Goal: Task Accomplishment & Management: Manage account settings

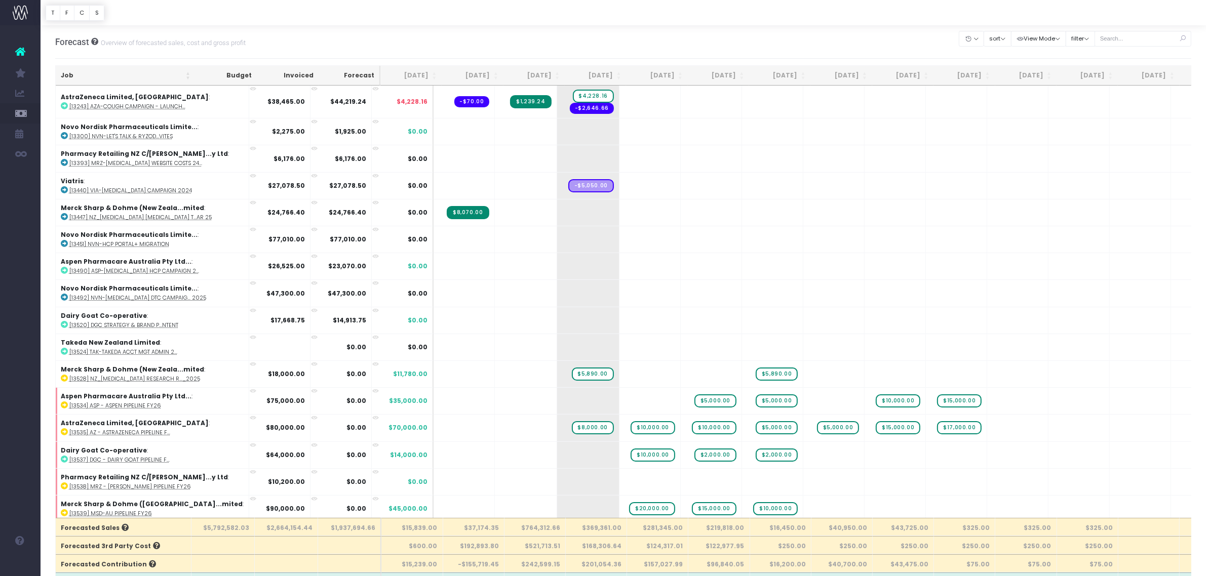
click at [91, 77] on th "Job" at bounding box center [126, 76] width 140 height 20
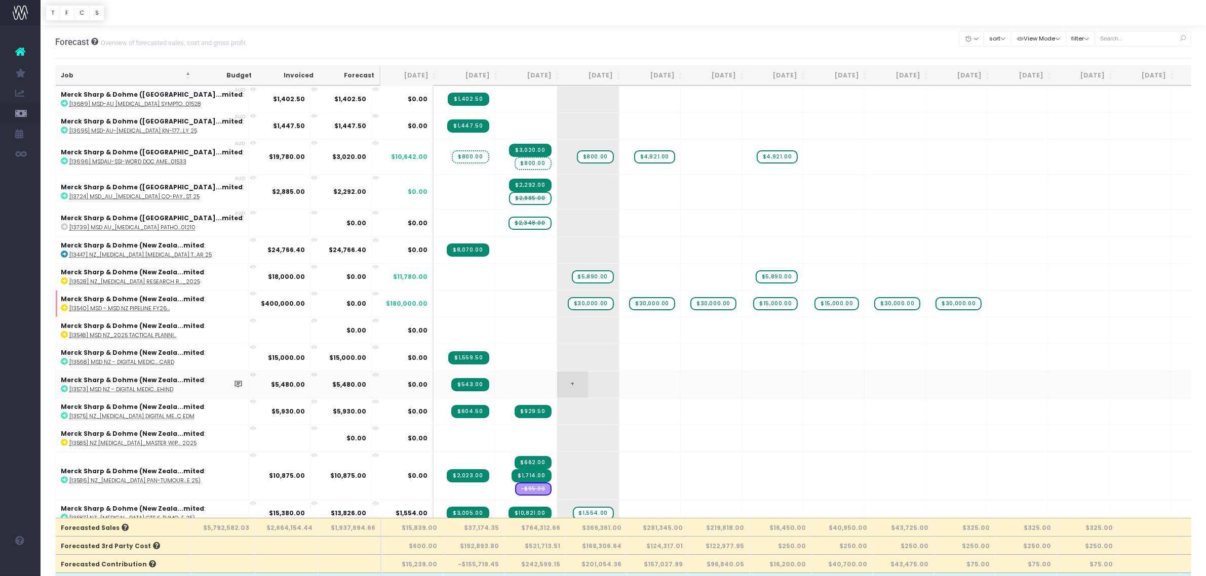
scroll to position [63, 0]
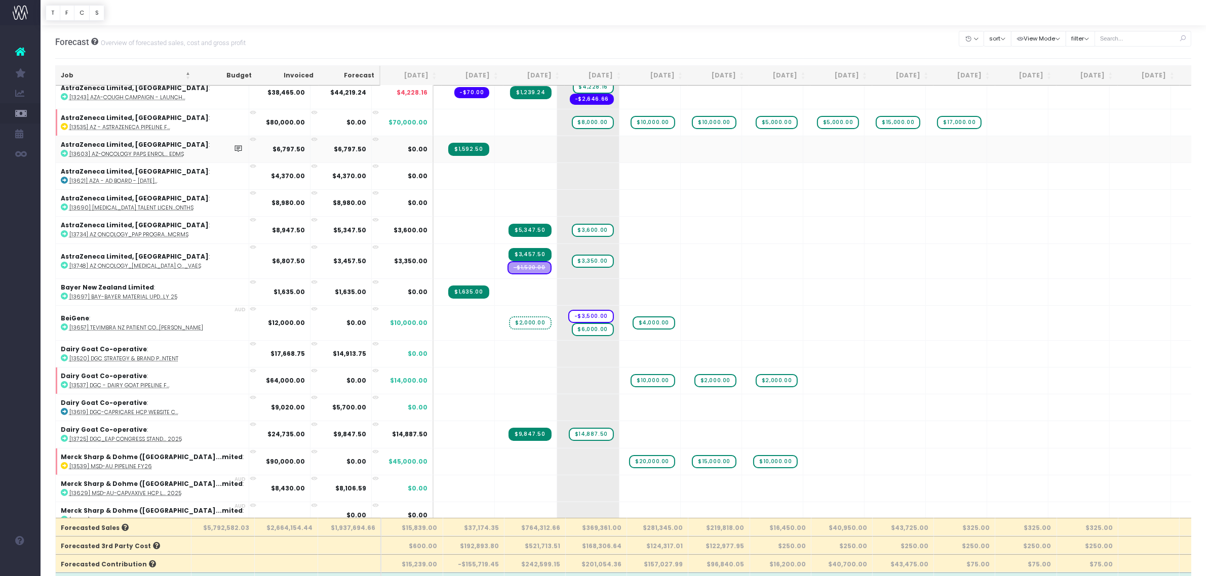
drag, startPoint x: 409, startPoint y: 191, endPoint x: 400, endPoint y: 152, distance: 39.6
drag, startPoint x: 400, startPoint y: 152, endPoint x: 339, endPoint y: 553, distance: 405.2
click at [339, 553] on th at bounding box center [350, 545] width 64 height 18
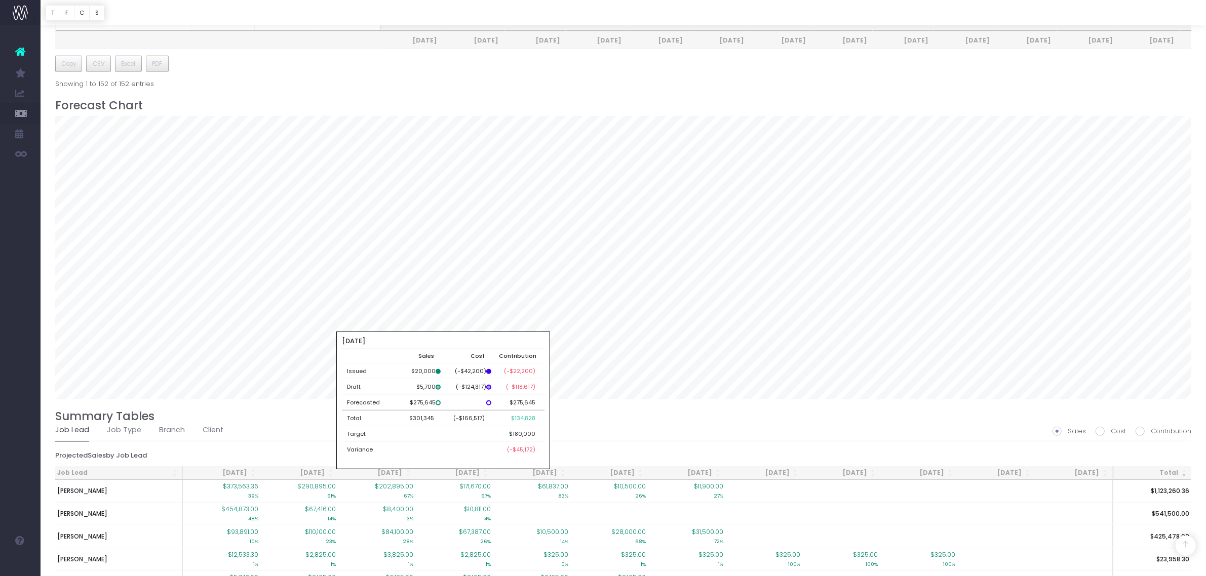
scroll to position [837, 0]
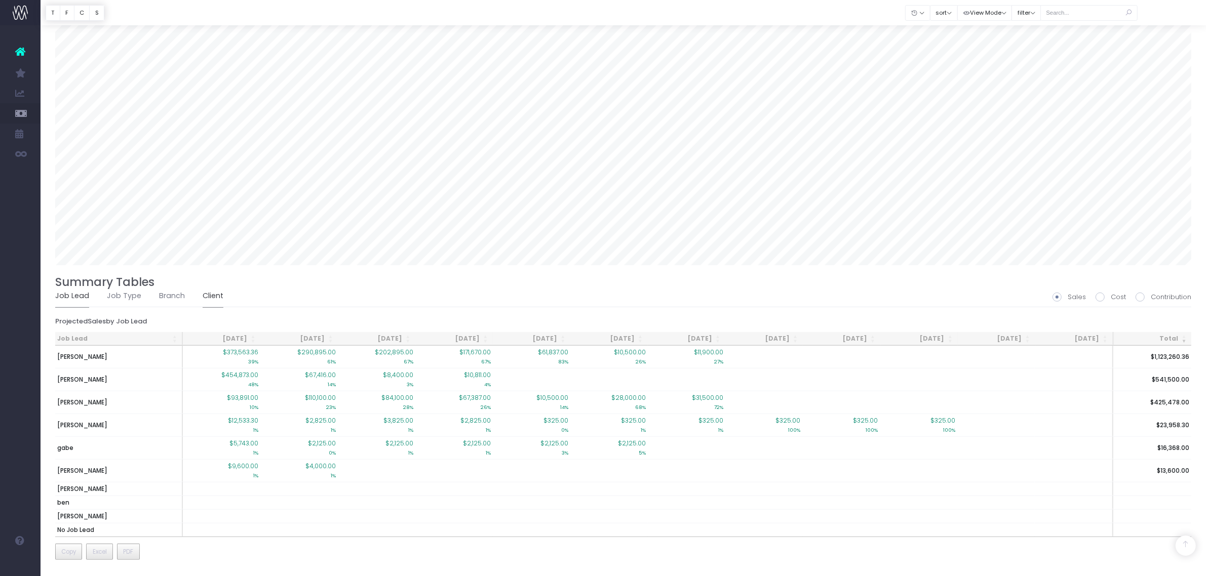
click at [206, 294] on link "Client" at bounding box center [213, 296] width 21 height 23
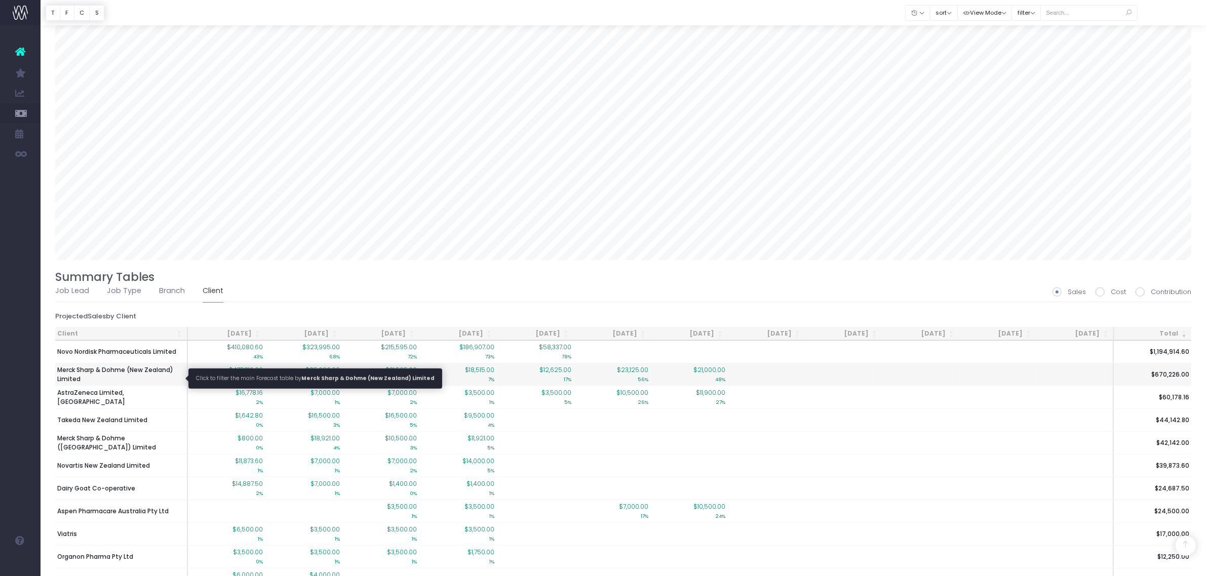
click at [104, 370] on span "Merck Sharp & Dohme (New Zealand) Limited" at bounding box center [121, 375] width 128 height 18
type input ""Merck Sharp & Dohme (New Zealand) Limited""
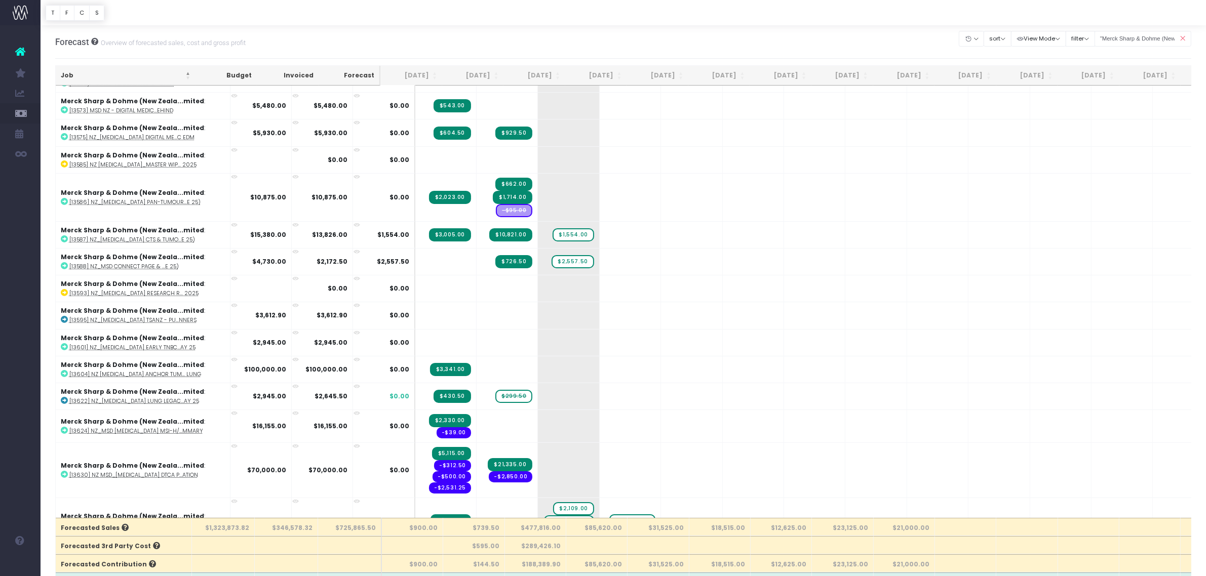
scroll to position [0, 0]
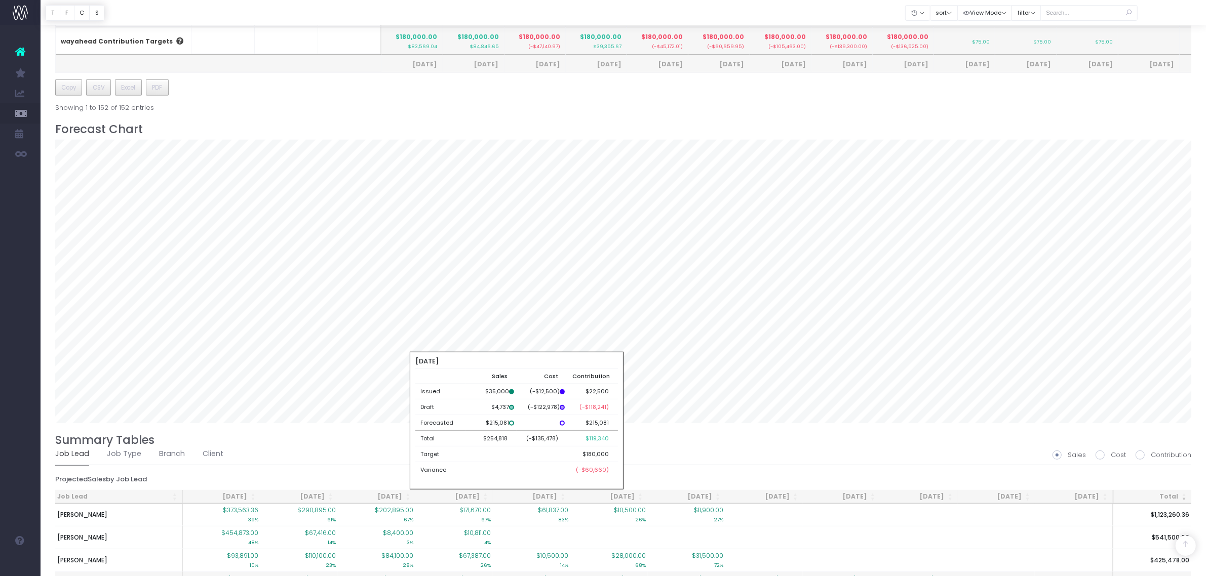
scroll to position [837, 0]
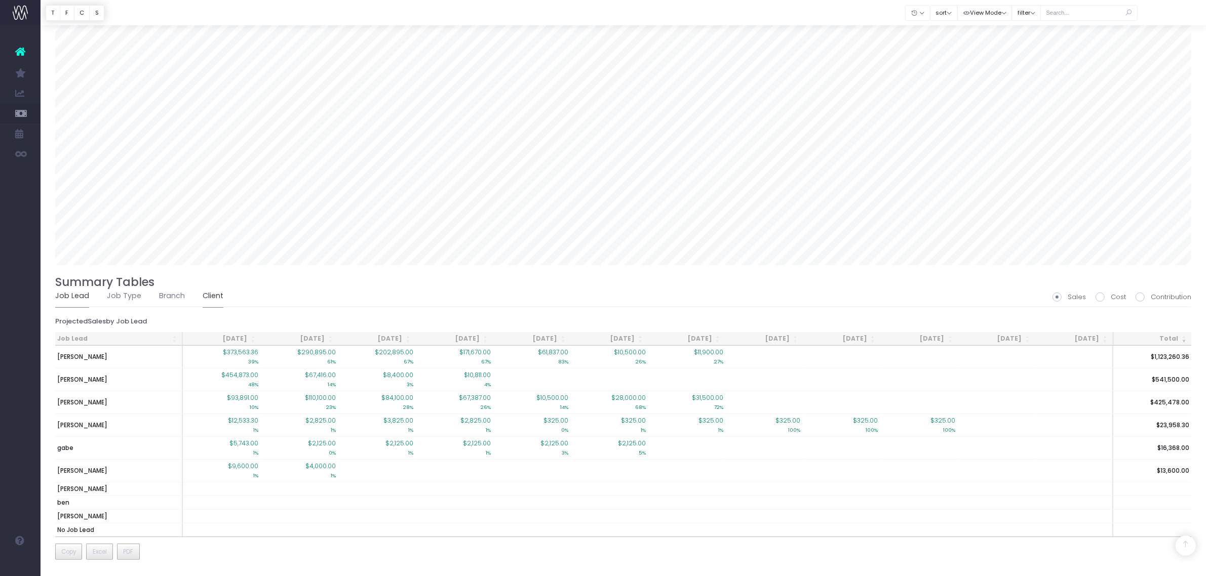
click at [204, 292] on link "Client" at bounding box center [213, 296] width 21 height 23
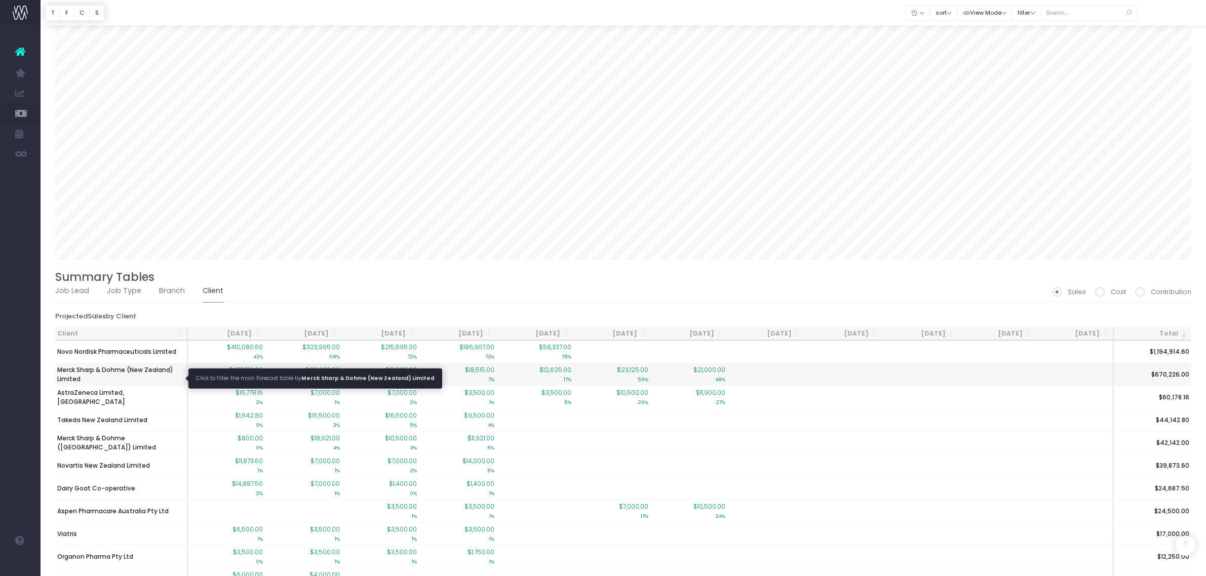
click at [153, 376] on span "Merck Sharp & Dohme (New Zealand) Limited" at bounding box center [121, 375] width 128 height 18
type input ""Merck Sharp & Dohme (New Zealand) Limited""
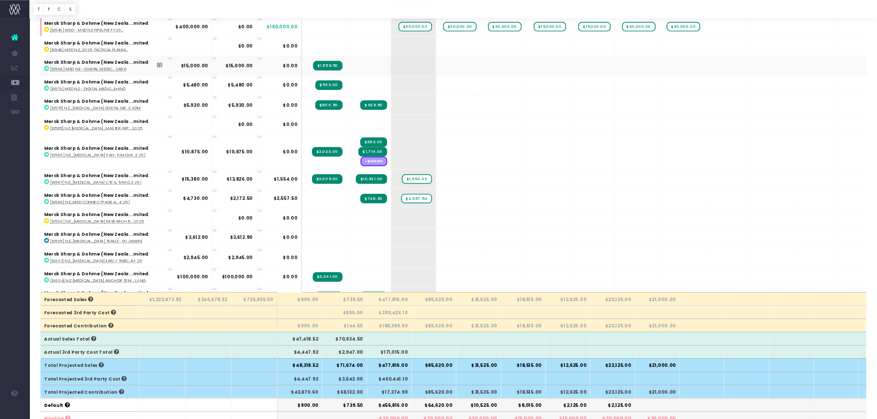
scroll to position [0, 0]
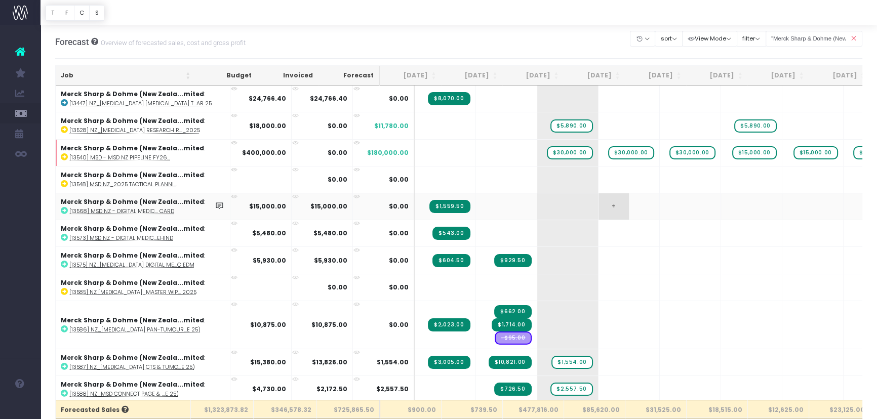
drag, startPoint x: 993, startPoint y: 1, endPoint x: 614, endPoint y: 215, distance: 434.5
click at [614, 215] on td "+" at bounding box center [629, 206] width 61 height 27
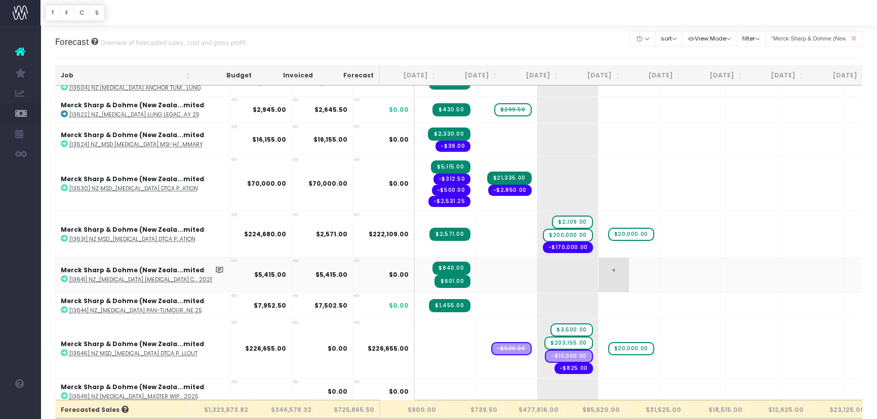
scroll to position [460, 0]
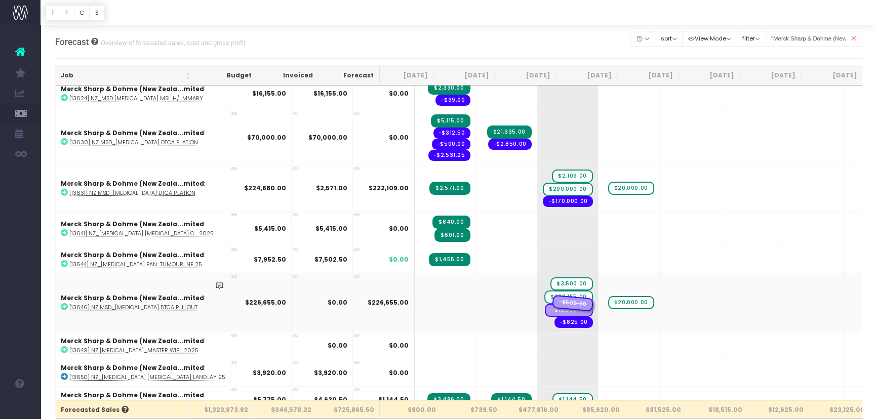
drag, startPoint x: 480, startPoint y: 298, endPoint x: 536, endPoint y: 295, distance: 56.3
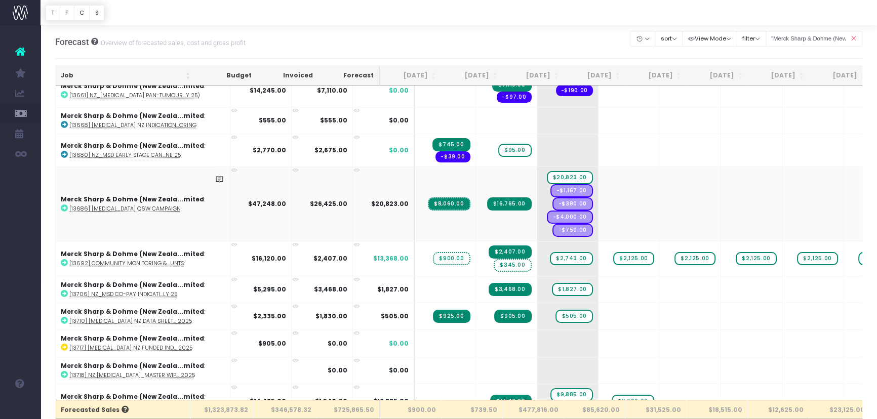
scroll to position [829, 0]
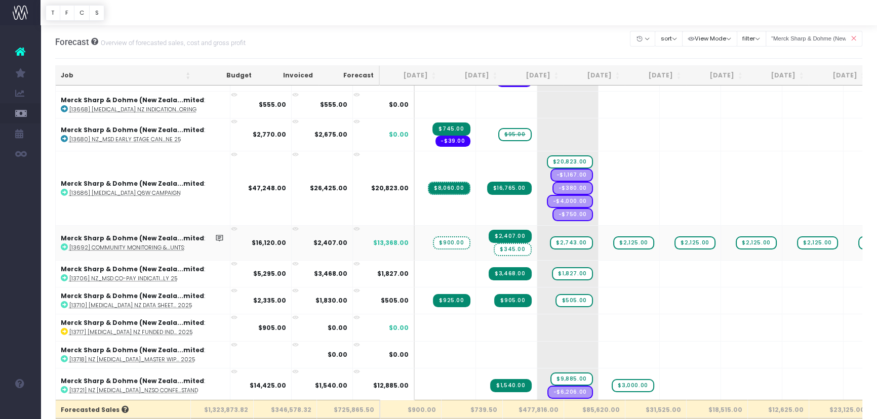
click at [494, 243] on span "$345.00" at bounding box center [512, 249] width 37 height 13
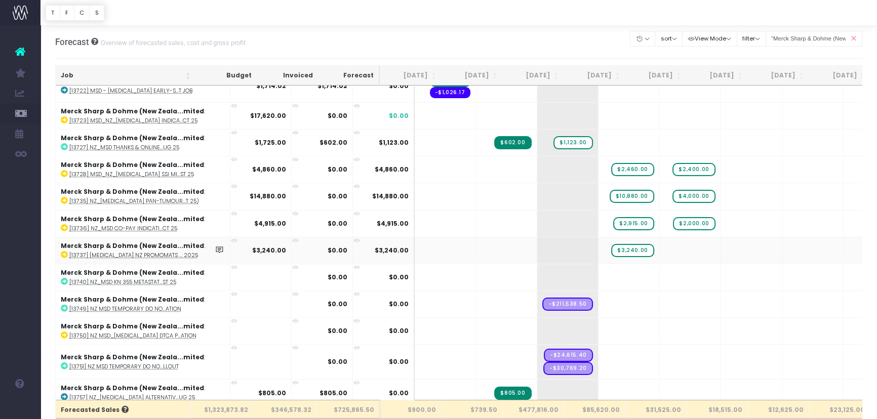
scroll to position [1165, 0]
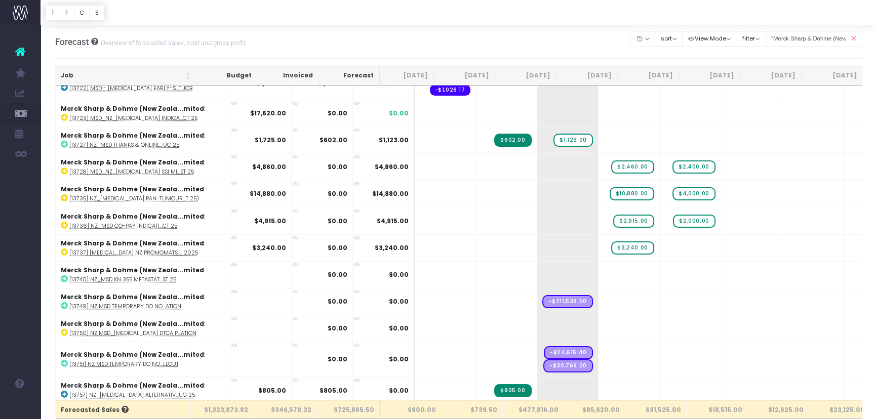
click at [852, 37] on icon at bounding box center [854, 38] width 18 height 21
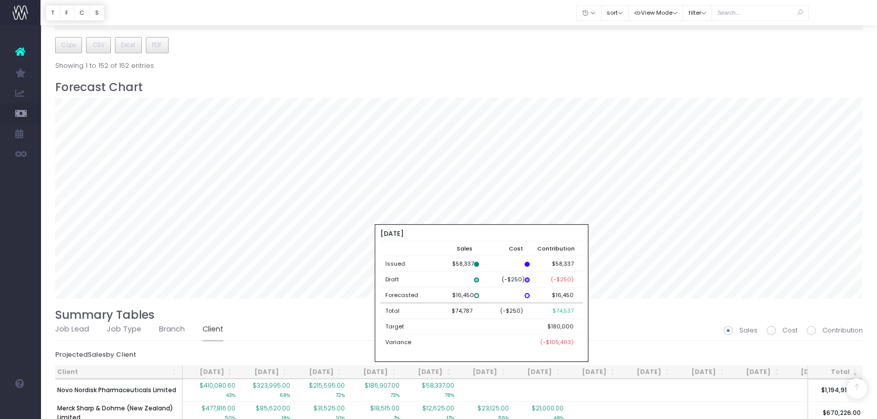
scroll to position [875, 0]
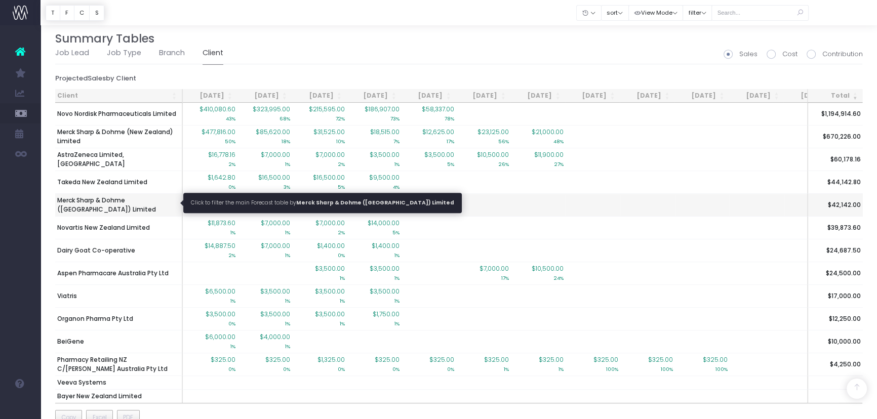
click at [106, 206] on span "Merck Sharp & Dohme ([GEOGRAPHIC_DATA]) Limited" at bounding box center [118, 205] width 123 height 18
type input ""Merck Sharp & Dohme ([GEOGRAPHIC_DATA]) Limited""
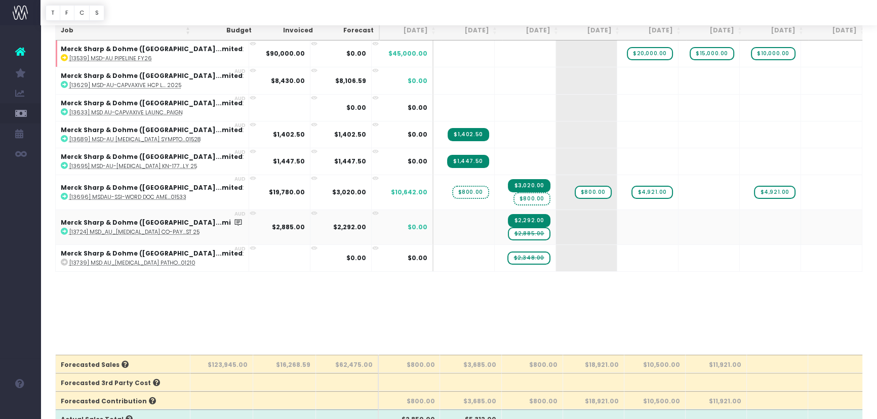
scroll to position [0, 0]
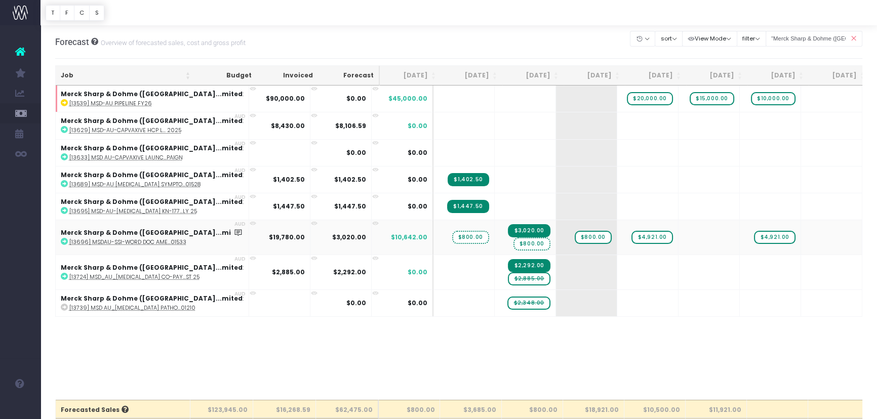
click at [514, 245] on span "$800.00" at bounding box center [532, 244] width 37 height 13
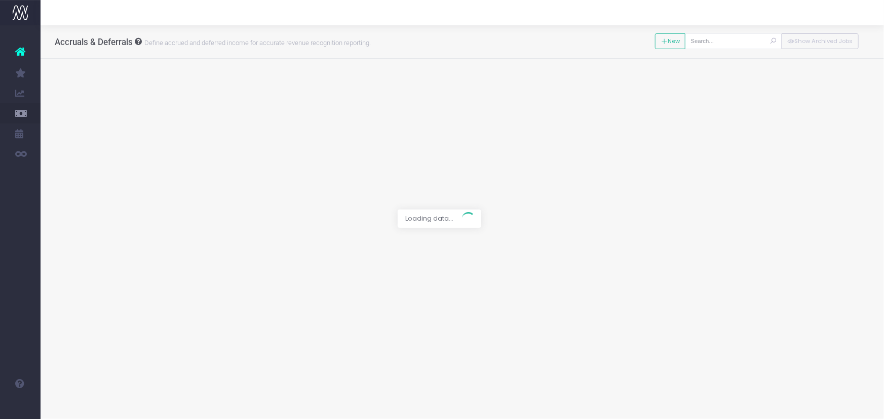
type input "[13692] Community Monitoring & Management For Social Accounts:"
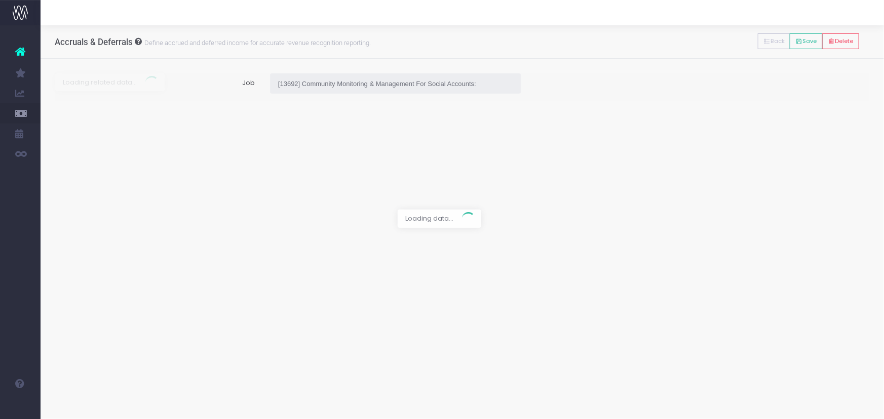
type input "Forecast / [DATE] / $1,245.00"
type input "[DATE]"
type input "1245"
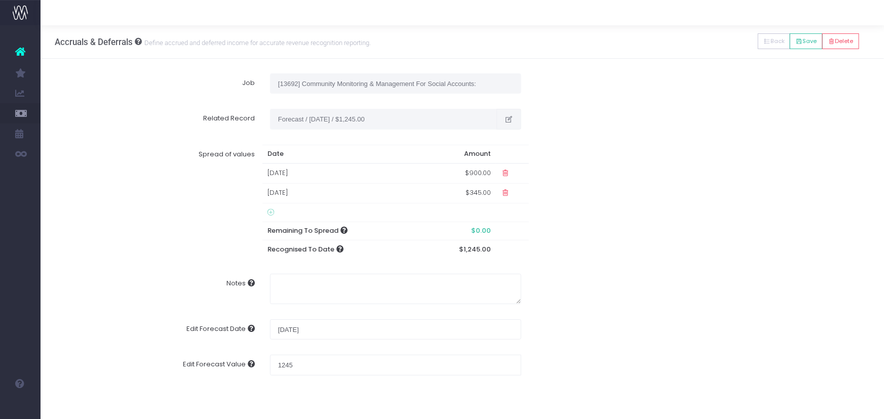
click at [513, 120] on icon "button" at bounding box center [508, 120] width 9 height 0
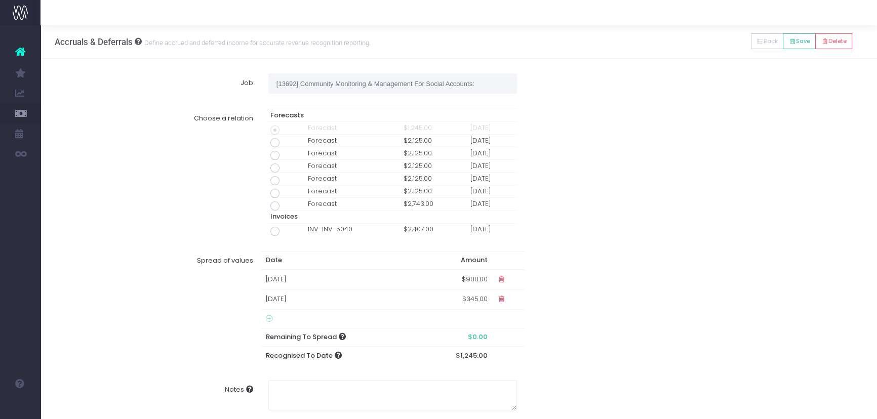
click at [275, 229] on span at bounding box center [274, 231] width 9 height 9
click at [286, 229] on input "radio" at bounding box center [289, 229] width 7 height 7
type input "Invoice INV-INV-5040 / 28 Aug 25 / $2,407.00"
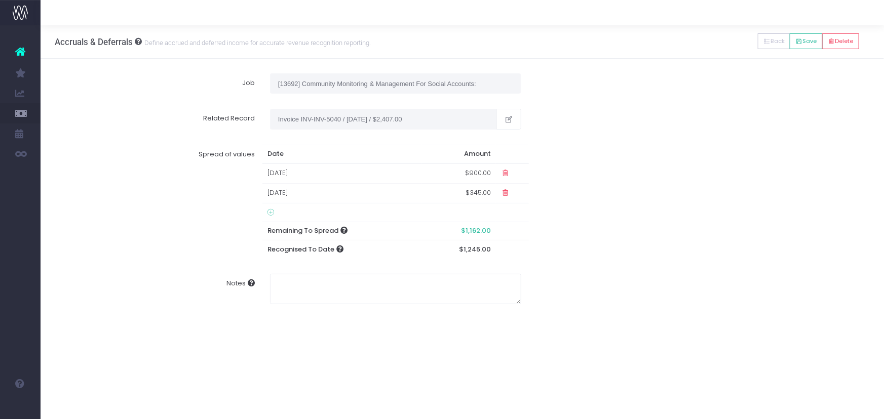
click at [506, 193] on icon at bounding box center [505, 193] width 9 height 9
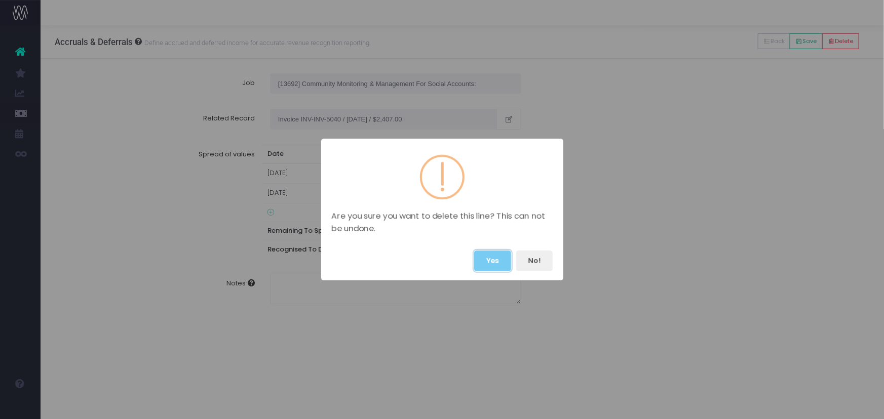
click at [493, 261] on button "Yes" at bounding box center [492, 261] width 37 height 21
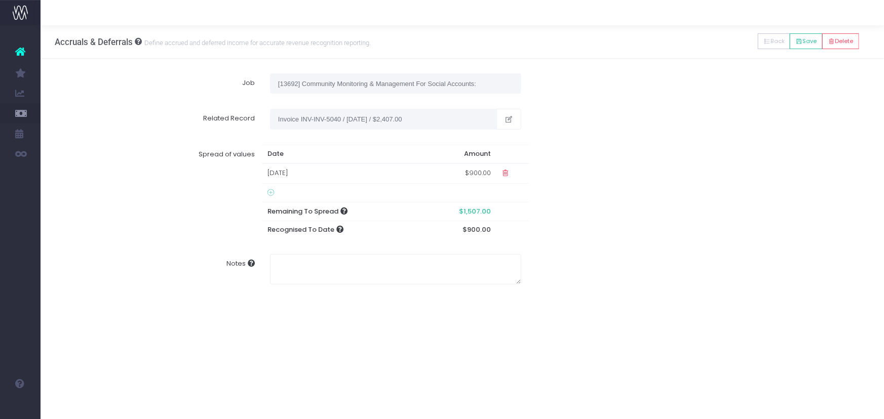
click at [270, 192] on icon at bounding box center [270, 193] width 7 height 8
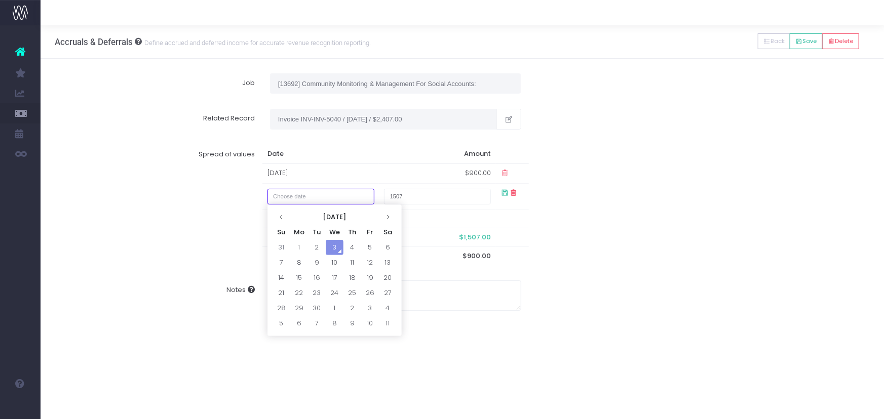
click at [308, 194] on input "text" at bounding box center [320, 197] width 107 height 16
click at [281, 245] on td "31" at bounding box center [281, 247] width 18 height 15
type input "August 31, 2025"
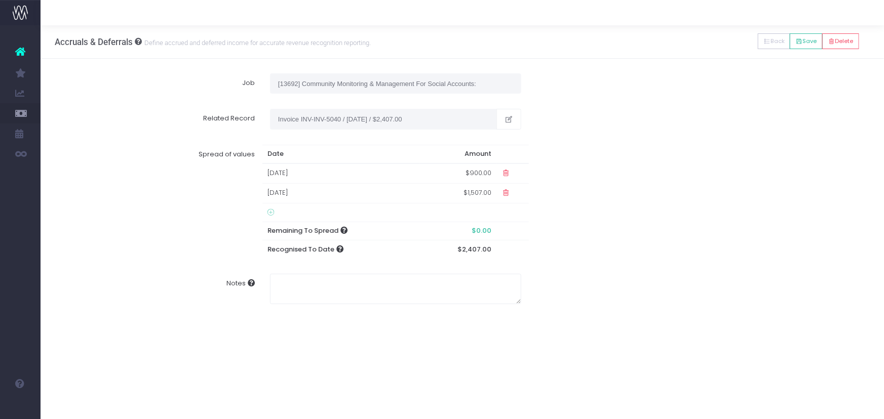
click at [564, 238] on div "Spread of values Date Amount 31 Jul 2025 $900.00 31 Aug 2025 $1,507.00 Remainin…" at bounding box center [463, 202] width 830 height 130
click at [809, 43] on button "Save" at bounding box center [806, 41] width 33 height 16
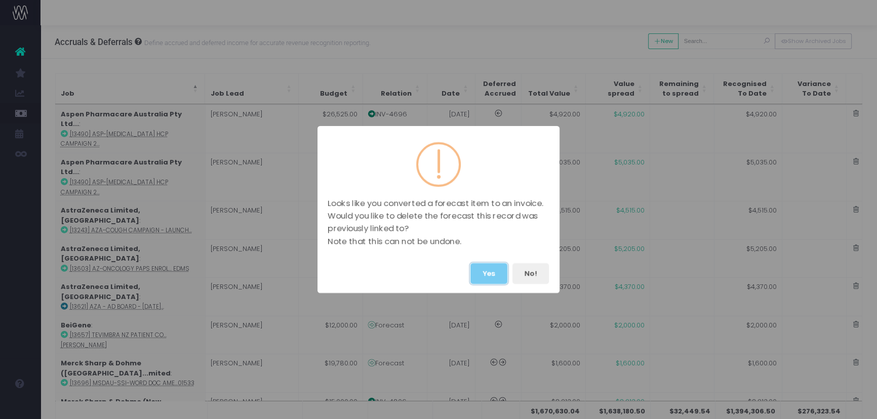
click at [477, 271] on button "Yes" at bounding box center [489, 273] width 37 height 21
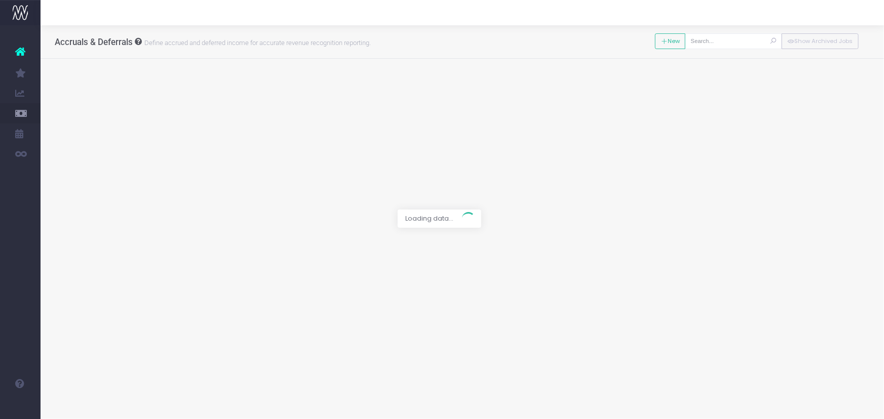
type input "[13696] MSDAU-SSI-Word Doc Amends July-Dec: AU-KEY-01533"
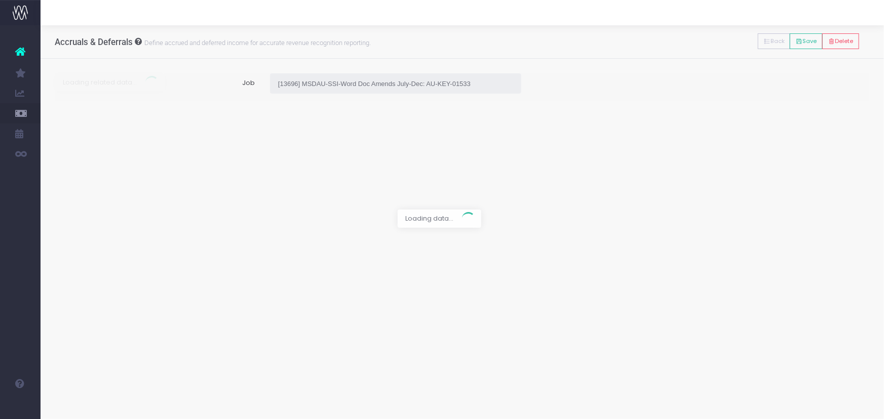
type input "Forecast / 01 Aug 25 / $1,600.00"
type input "August 1, 2025"
type input "1600"
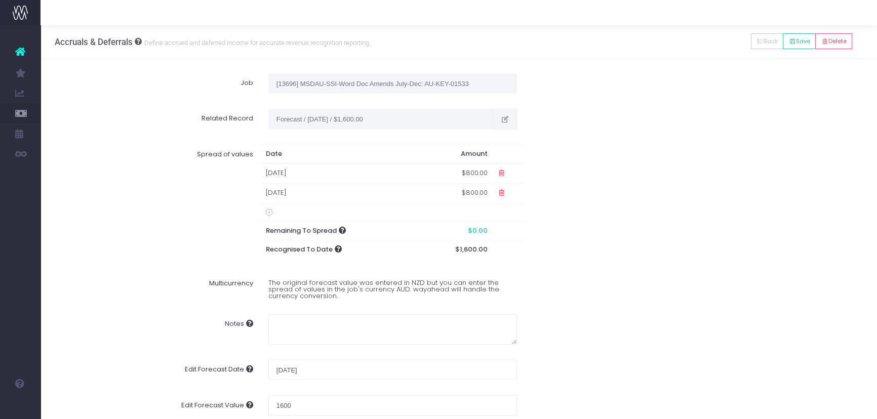
click at [502, 120] on icon "button" at bounding box center [504, 120] width 9 height 0
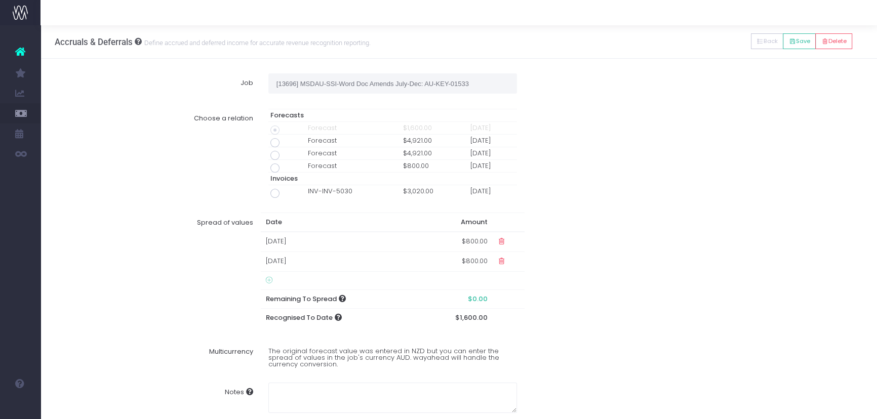
click at [272, 192] on span at bounding box center [274, 193] width 9 height 9
click at [286, 192] on input "radio" at bounding box center [289, 191] width 7 height 7
type input "Invoice INV-INV-5030 / 28 Aug 25 / $3,020.00"
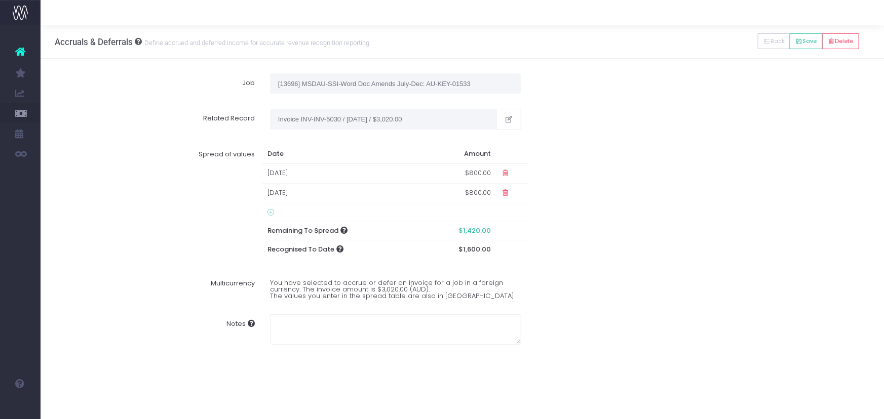
click at [580, 194] on div "Spread of values Date Amount 31 Jul 2025 $800.00 31 Aug 2025 $800.00 Remaining …" at bounding box center [463, 202] width 830 height 130
click at [506, 192] on icon at bounding box center [505, 193] width 9 height 9
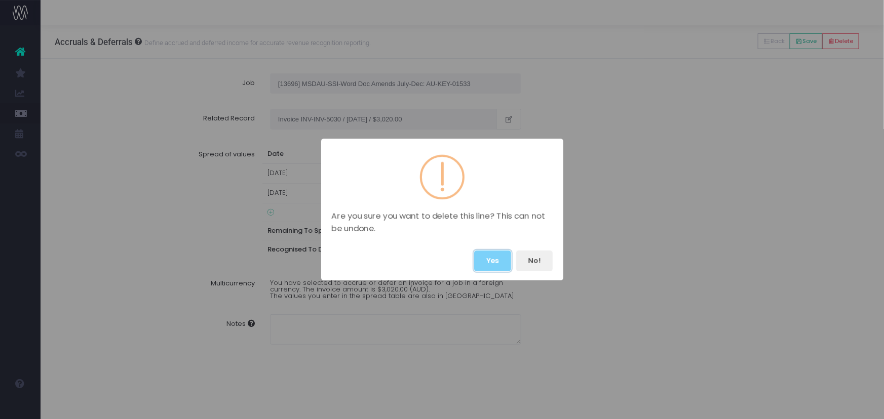
drag, startPoint x: 488, startPoint y: 260, endPoint x: 404, endPoint y: 260, distance: 84.1
click at [488, 259] on button "Yes" at bounding box center [492, 261] width 37 height 21
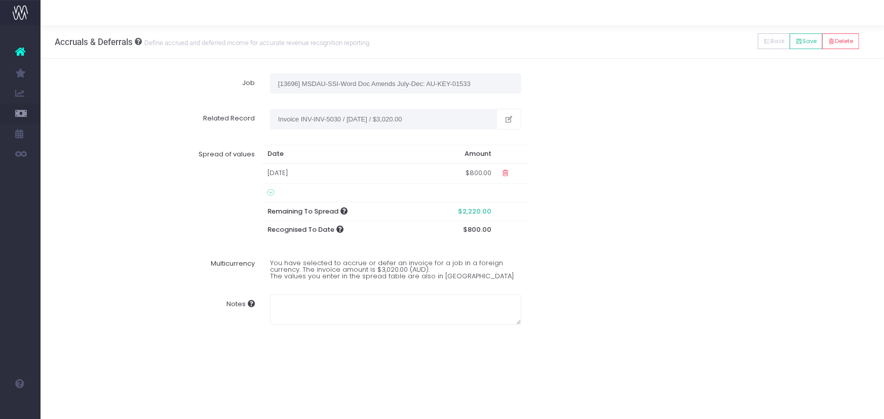
click at [269, 194] on icon at bounding box center [270, 193] width 7 height 8
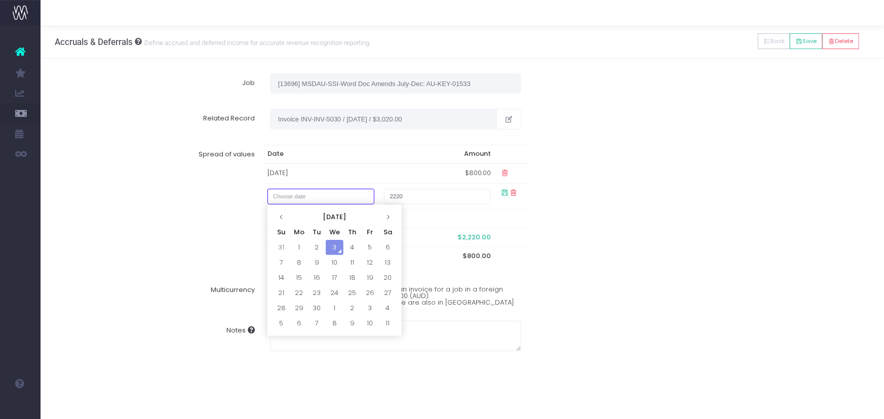
click at [288, 191] on input "text" at bounding box center [320, 197] width 107 height 16
click at [283, 243] on td "31" at bounding box center [281, 247] width 18 height 15
type input "August 31, 2025"
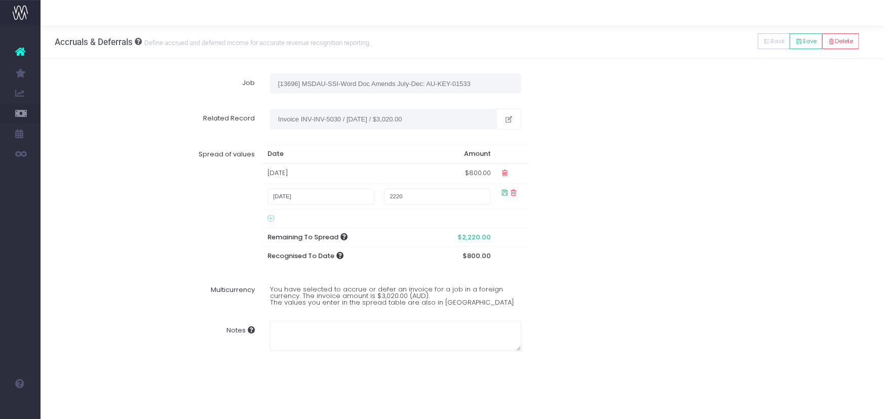
click at [542, 221] on div "Spread of values Date Amount 31 Jul 2025 $800.00 August 31, 2025 2220 Remaining…" at bounding box center [463, 205] width 830 height 136
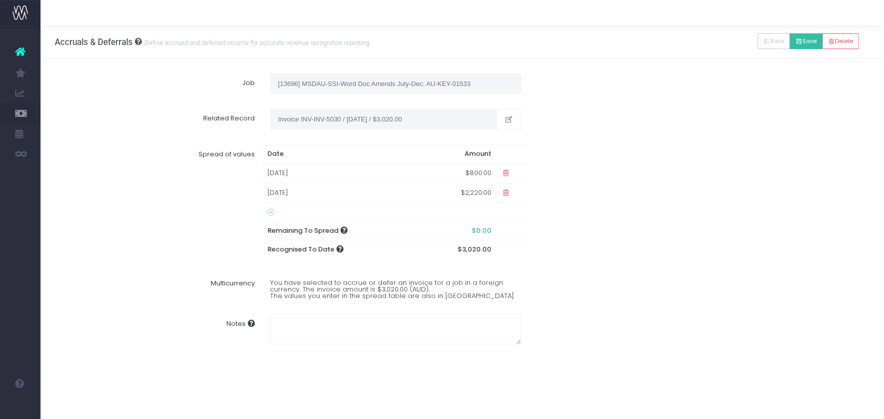
click at [810, 43] on button "Save" at bounding box center [806, 41] width 33 height 16
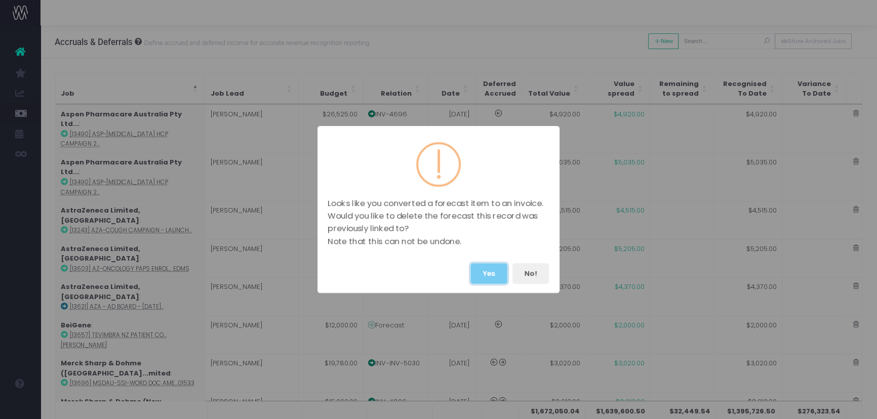
click at [484, 265] on button "Yes" at bounding box center [489, 273] width 37 height 21
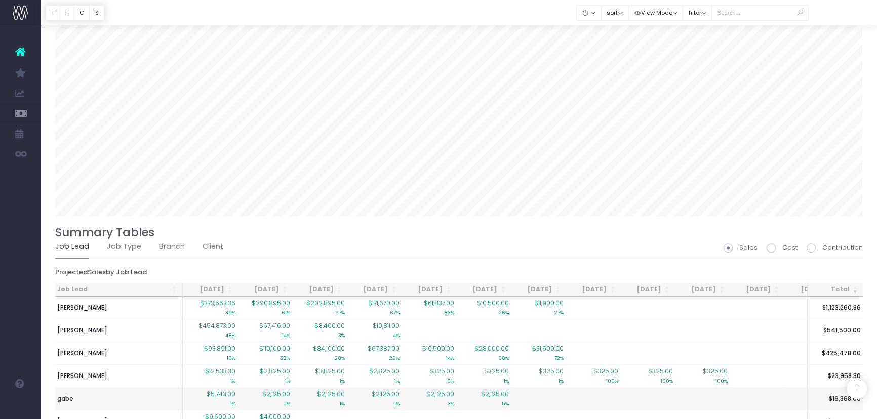
scroll to position [793, 0]
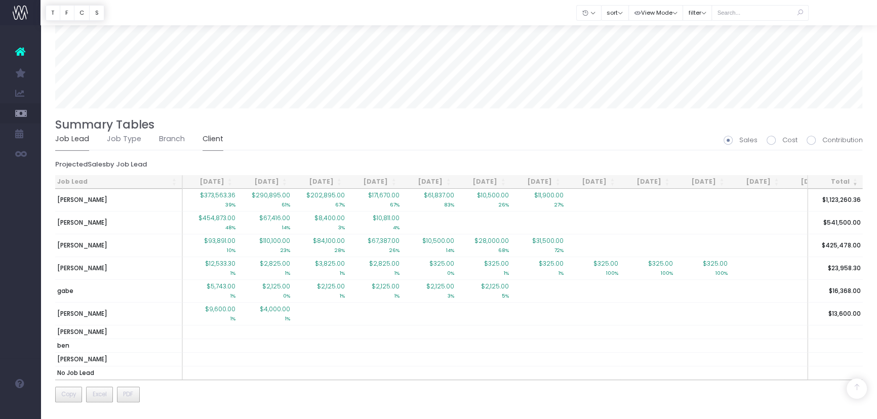
click at [216, 132] on link "Client" at bounding box center [213, 139] width 21 height 23
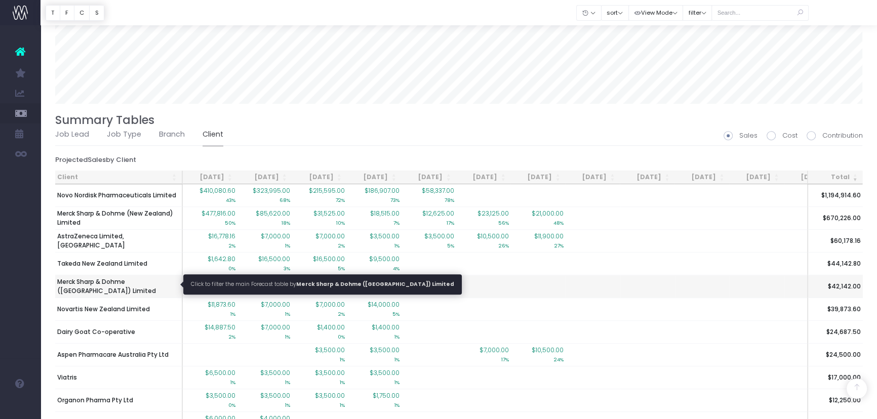
click at [158, 278] on span "Merck Sharp & Dohme ([GEOGRAPHIC_DATA]) Limited" at bounding box center [118, 287] width 123 height 18
type input ""Merck Sharp & Dohme ([GEOGRAPHIC_DATA]) Limited""
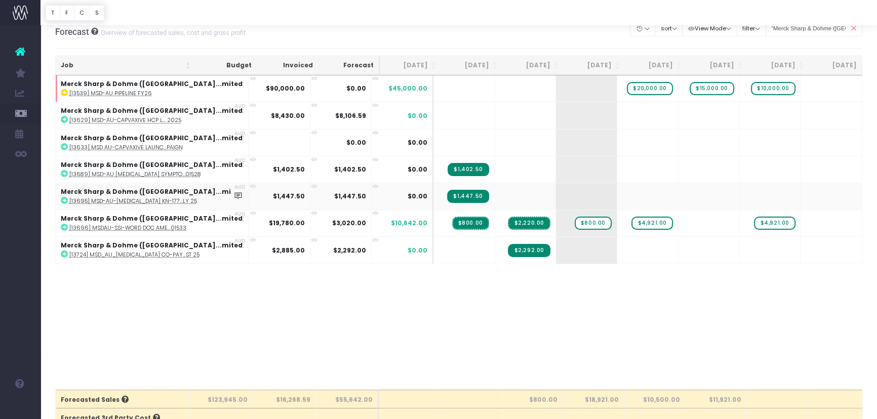
scroll to position [0, 0]
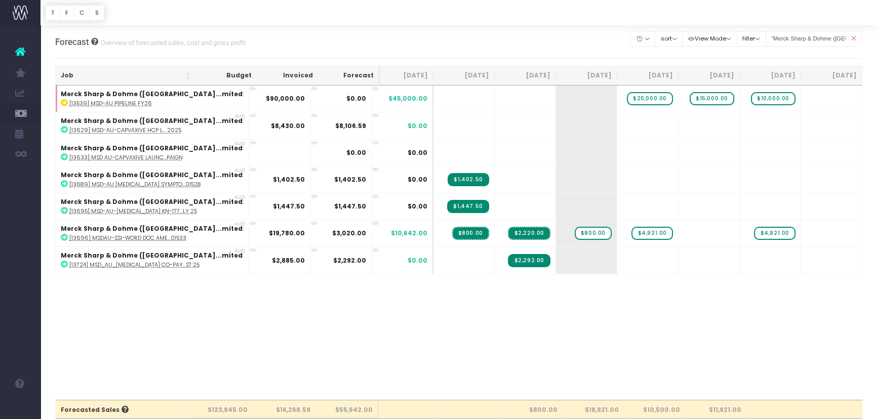
click at [856, 38] on icon at bounding box center [854, 38] width 18 height 21
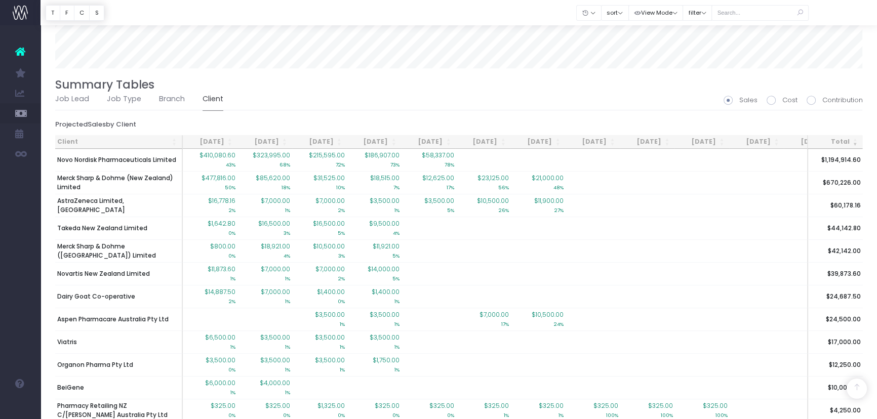
scroll to position [875, 0]
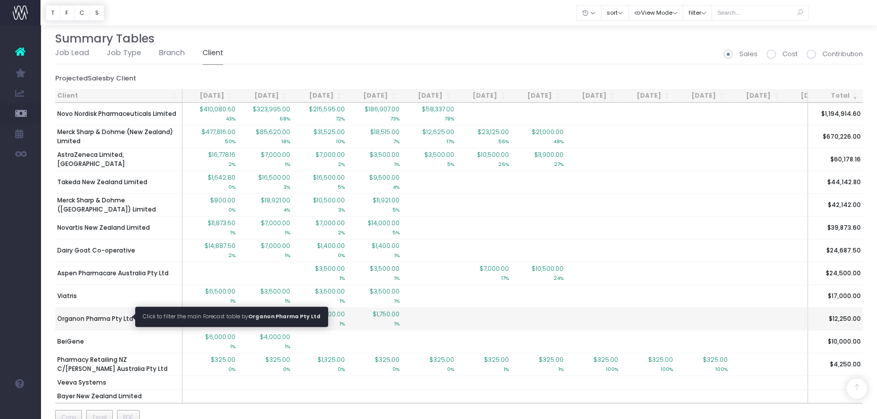
click at [116, 315] on span "Organon Pharma Pty Ltd" at bounding box center [95, 319] width 76 height 9
type input ""Organon Pharma Pty Ltd""
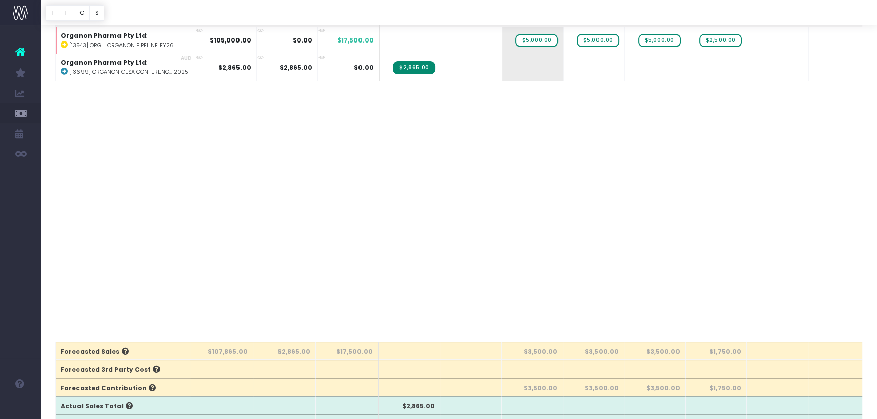
scroll to position [0, 0]
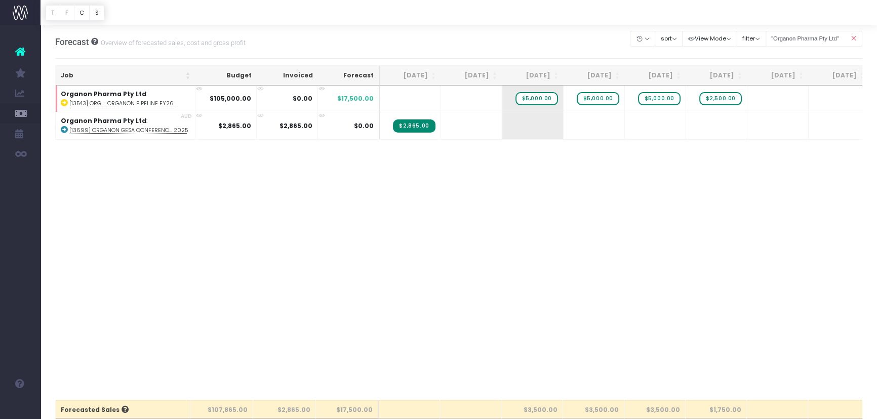
click at [856, 41] on icon at bounding box center [854, 38] width 18 height 21
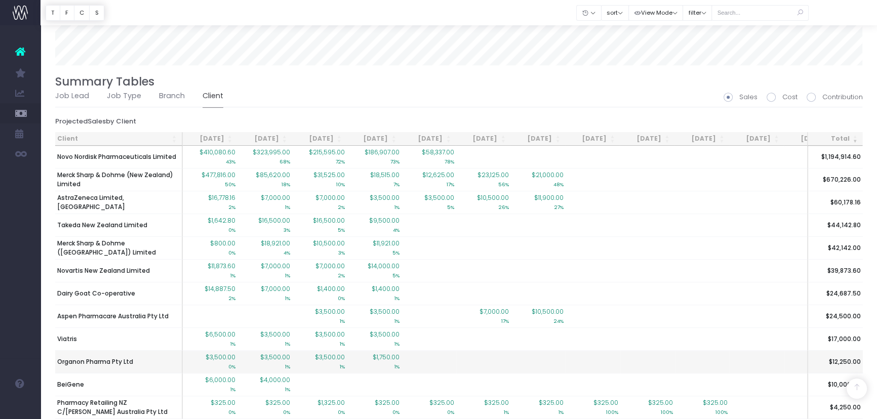
scroll to position [902, 0]
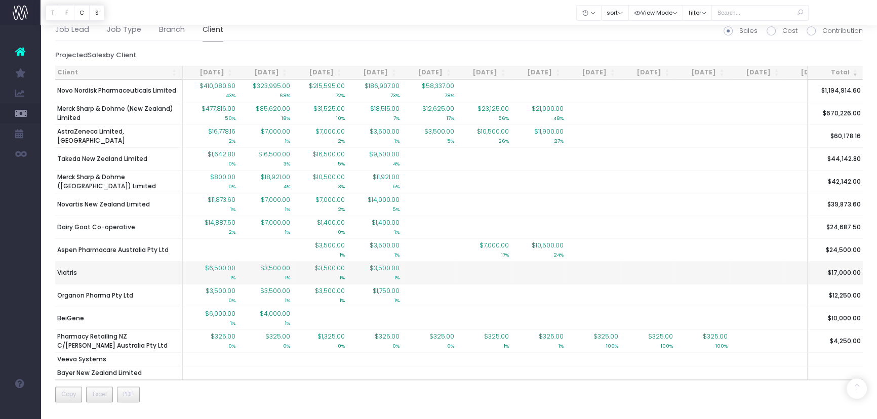
click at [111, 261] on td "Viatris" at bounding box center [119, 272] width 128 height 23
click at [68, 268] on span "Viatris" at bounding box center [67, 272] width 20 height 9
type input ""Viatris""
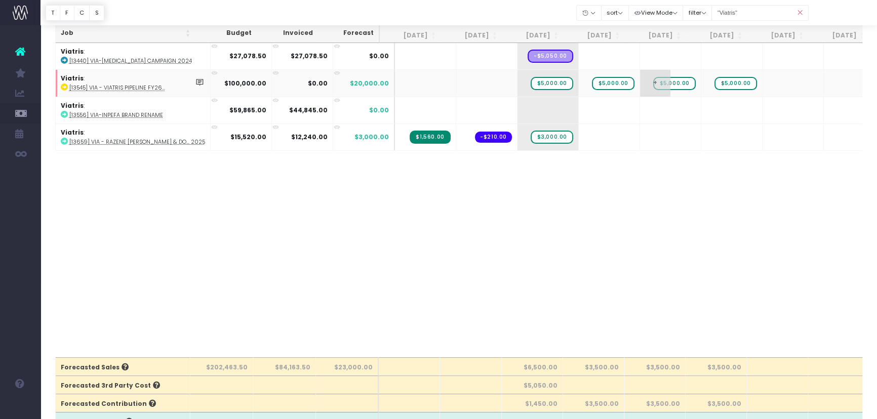
scroll to position [0, 0]
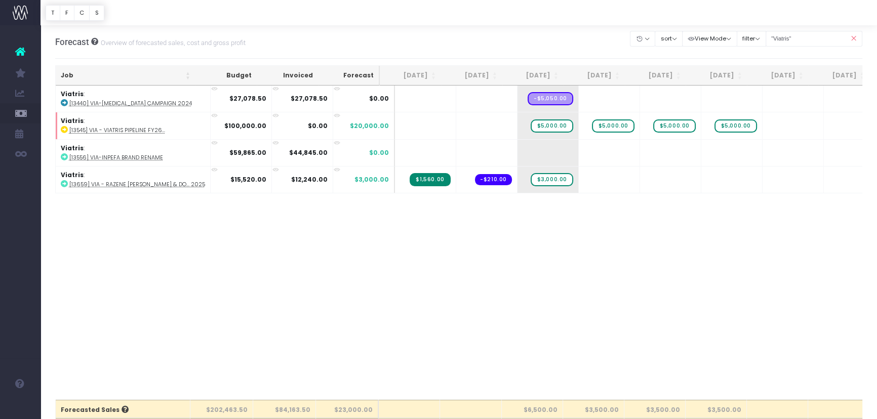
click at [854, 38] on icon at bounding box center [854, 38] width 18 height 21
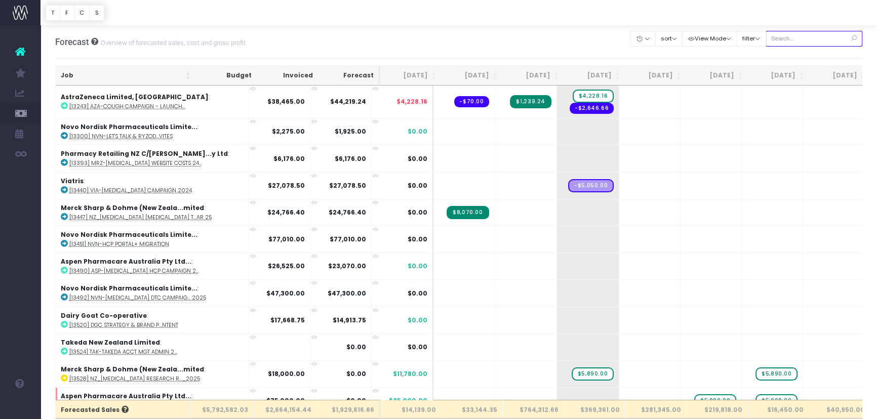
click at [805, 33] on input "text" at bounding box center [814, 39] width 97 height 16
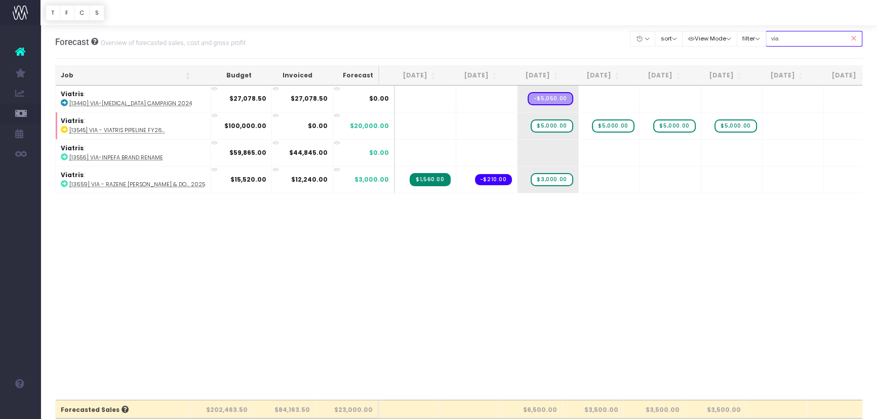
type input "via"
click at [854, 39] on icon at bounding box center [854, 38] width 18 height 21
